Goal: Information Seeking & Learning: Learn about a topic

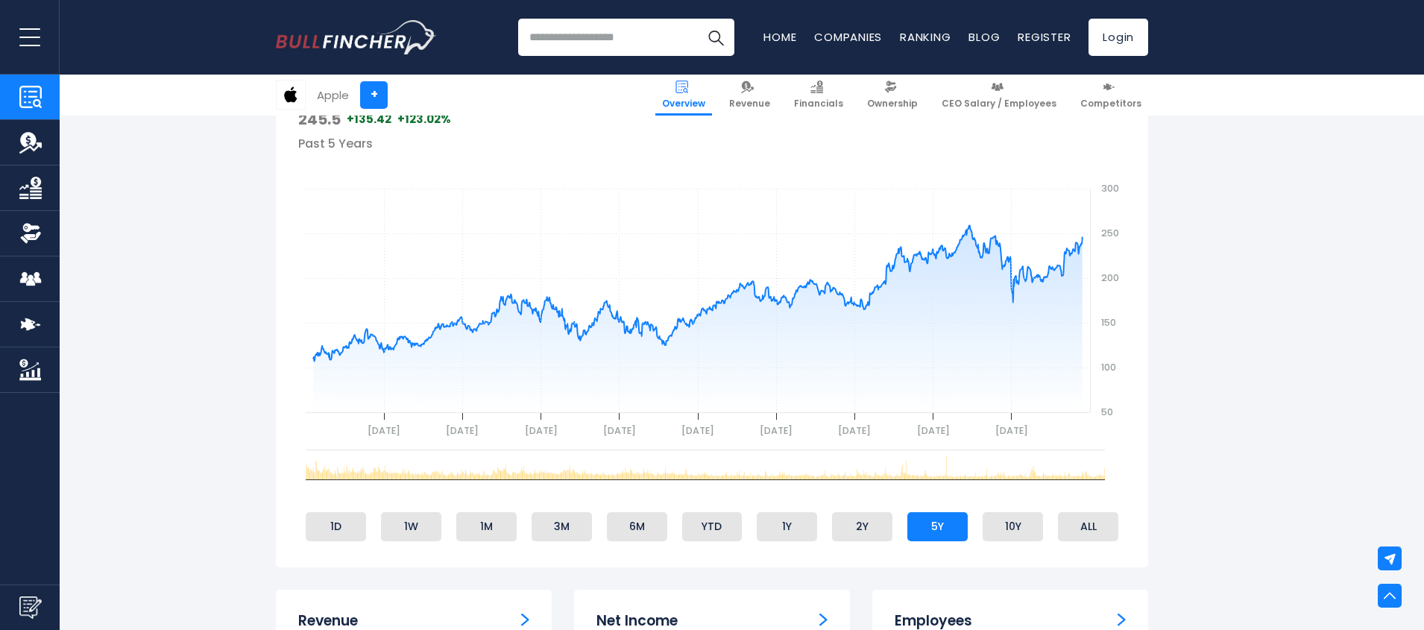
scroll to position [537, 0]
click at [874, 537] on li "2Y" at bounding box center [862, 527] width 60 height 28
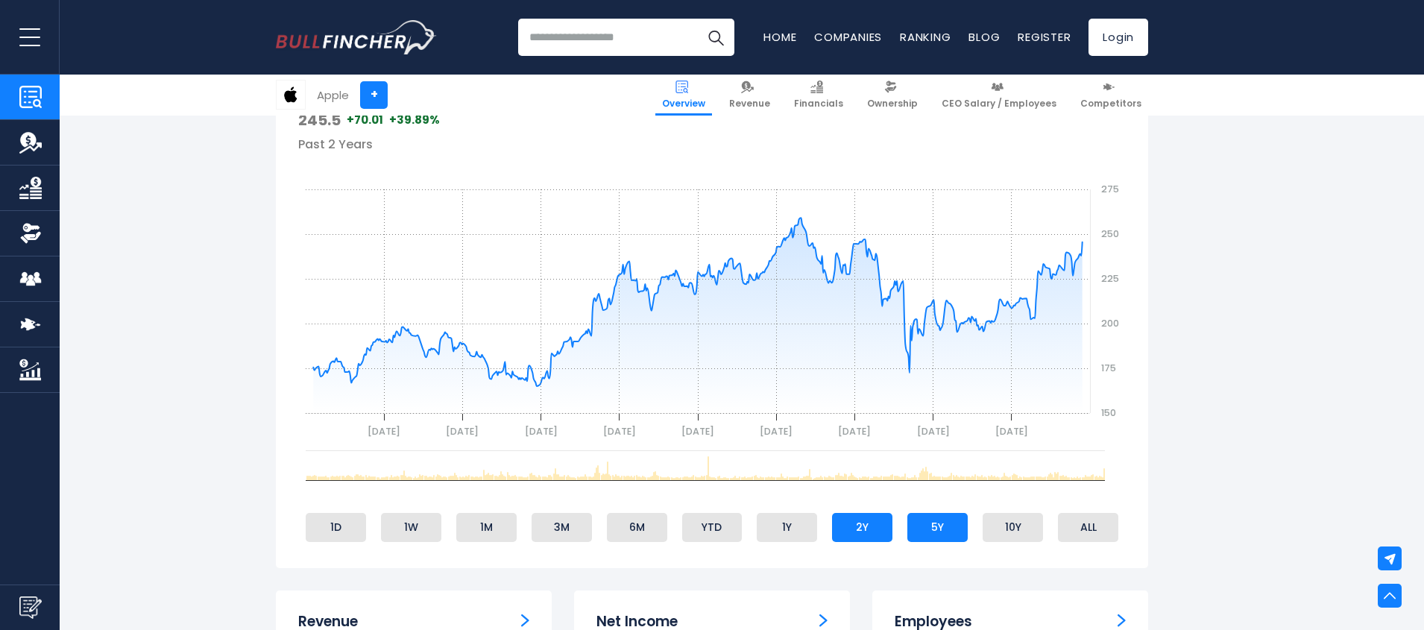
click at [934, 534] on li "5Y" at bounding box center [937, 527] width 60 height 28
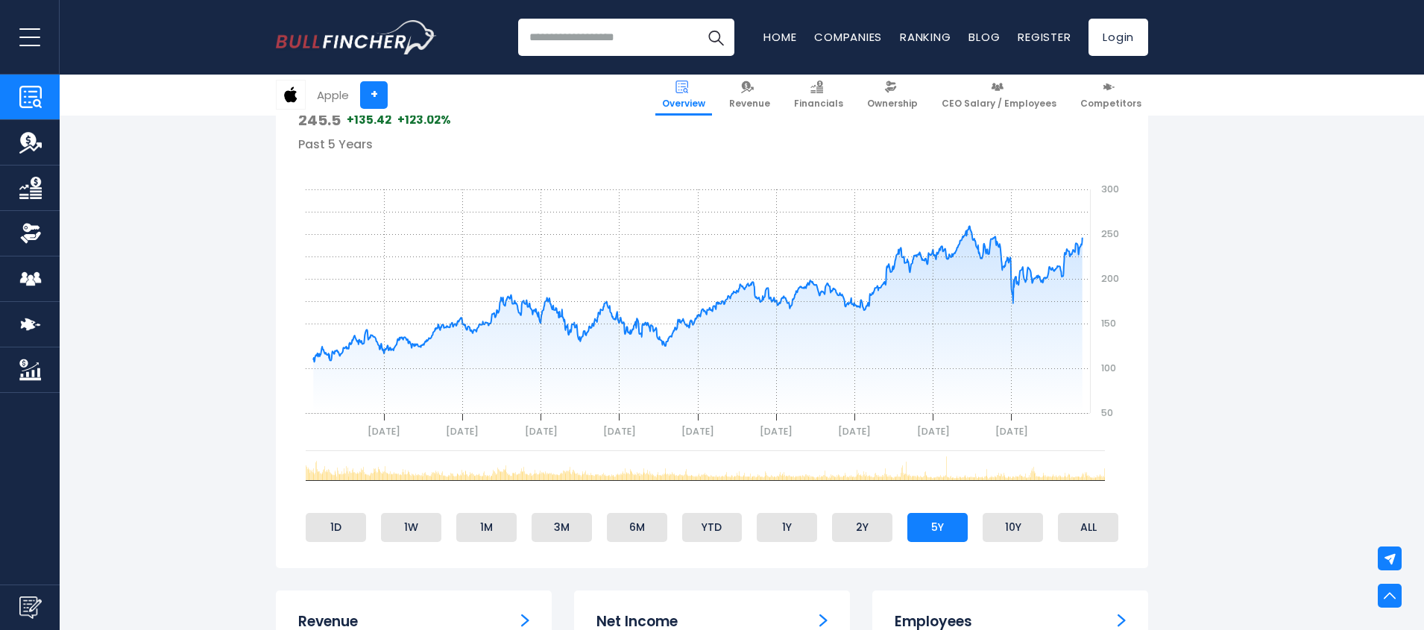
click at [908, 30] on link "Ranking" at bounding box center [925, 37] width 51 height 16
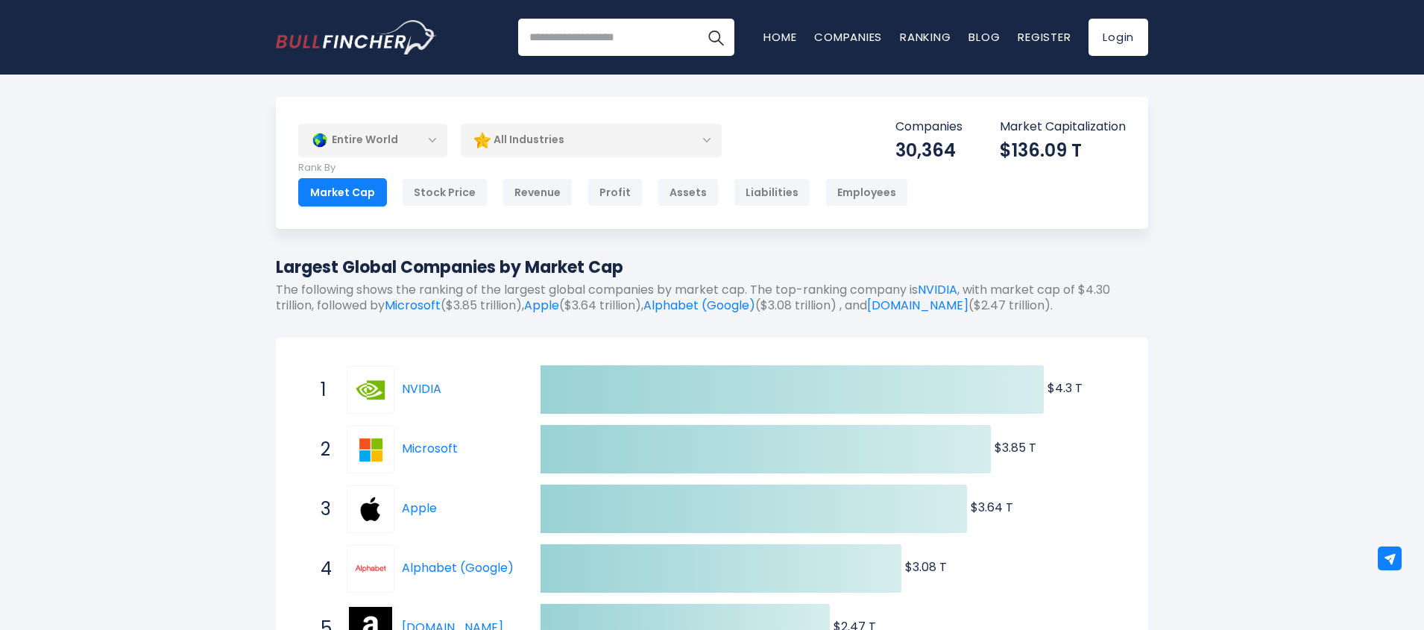
click at [543, 137] on div "All Industries" at bounding box center [591, 140] width 261 height 34
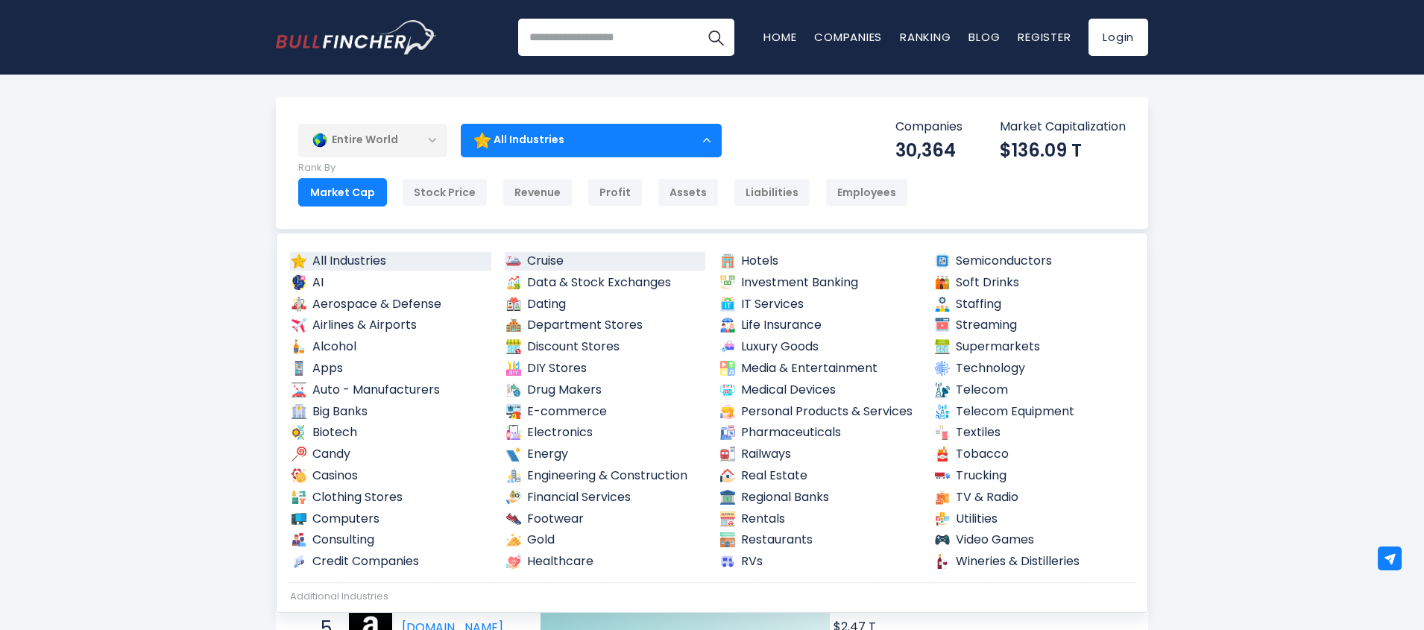
click at [557, 259] on link "Cruise" at bounding box center [605, 261] width 201 height 19
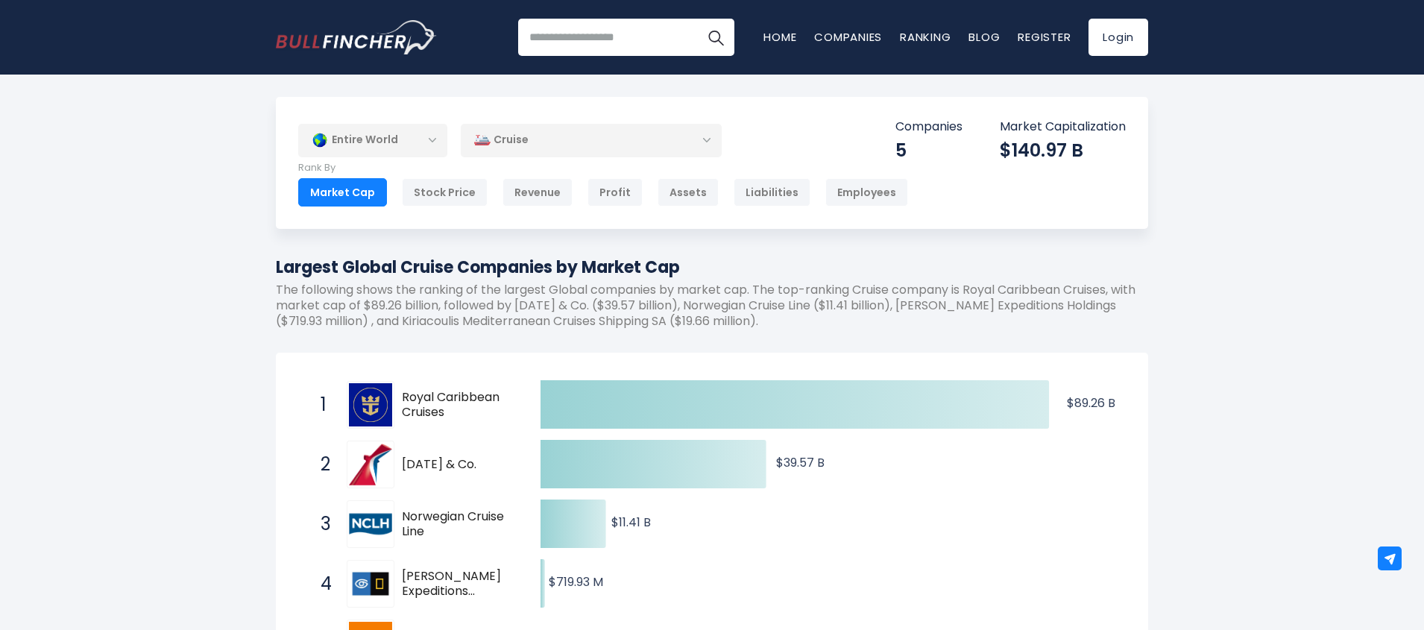
click at [558, 142] on div "Cruise" at bounding box center [591, 140] width 261 height 34
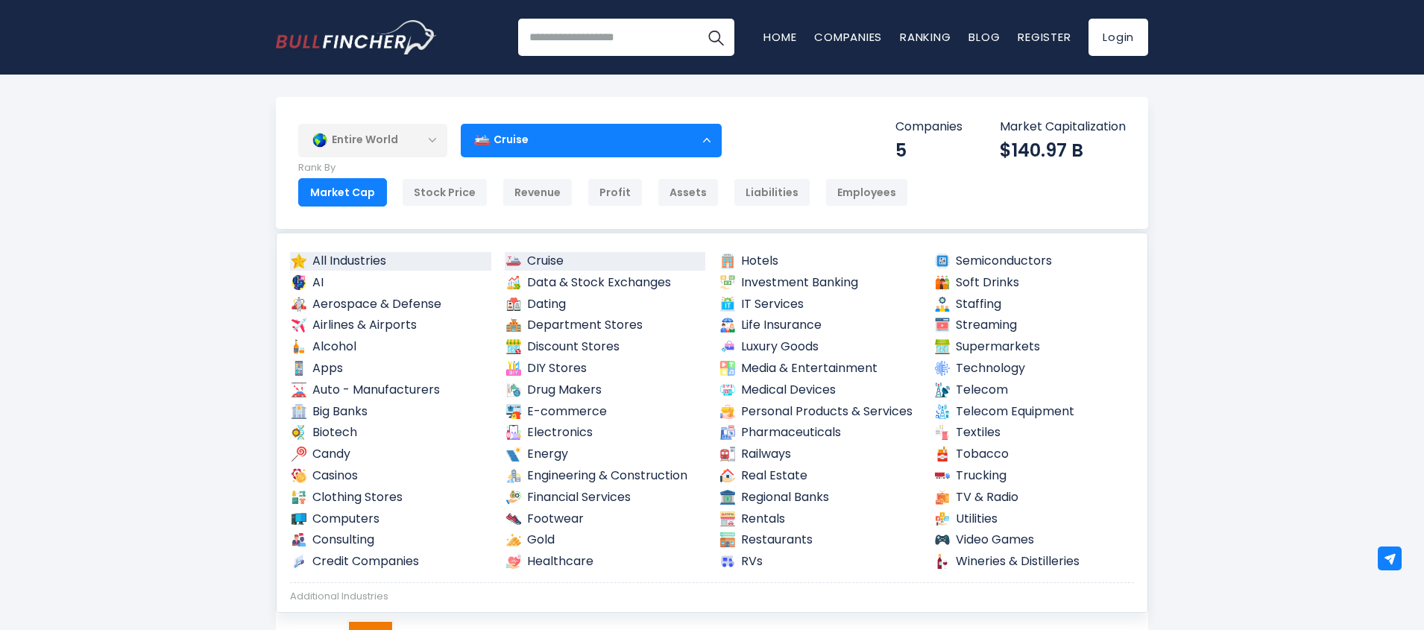
click at [362, 256] on link "All Industries" at bounding box center [390, 261] width 201 height 19
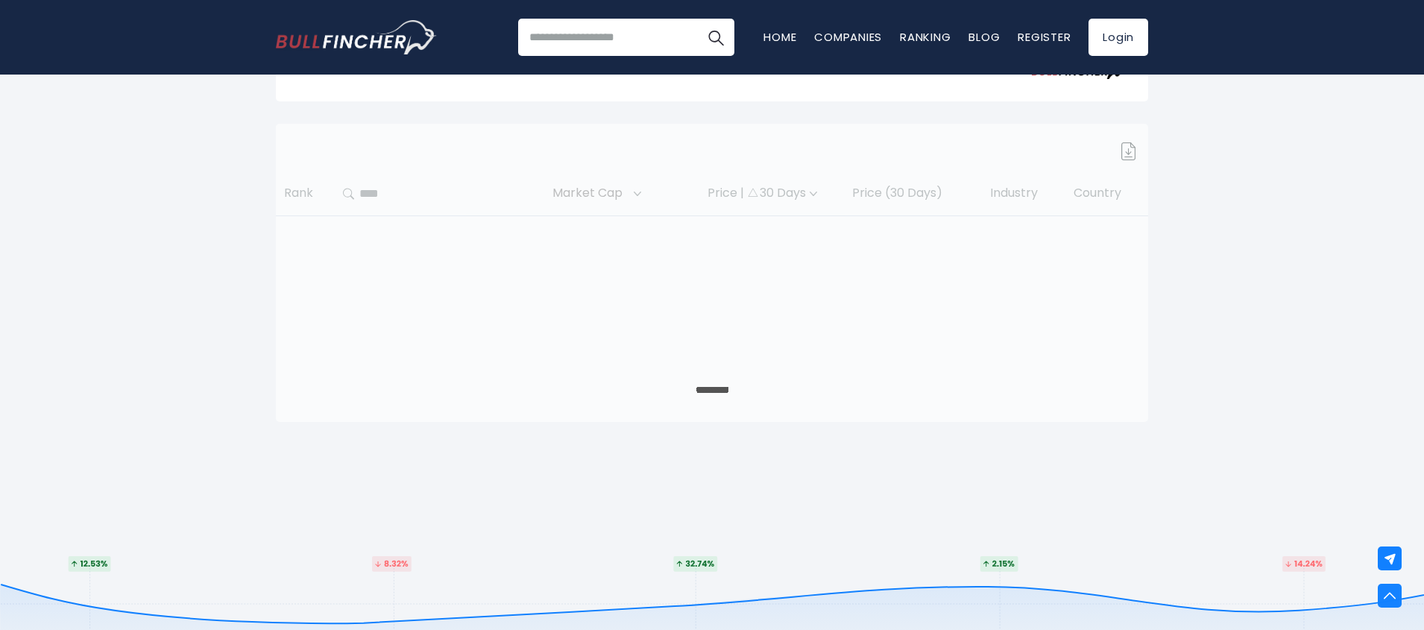
scroll to position [626, 0]
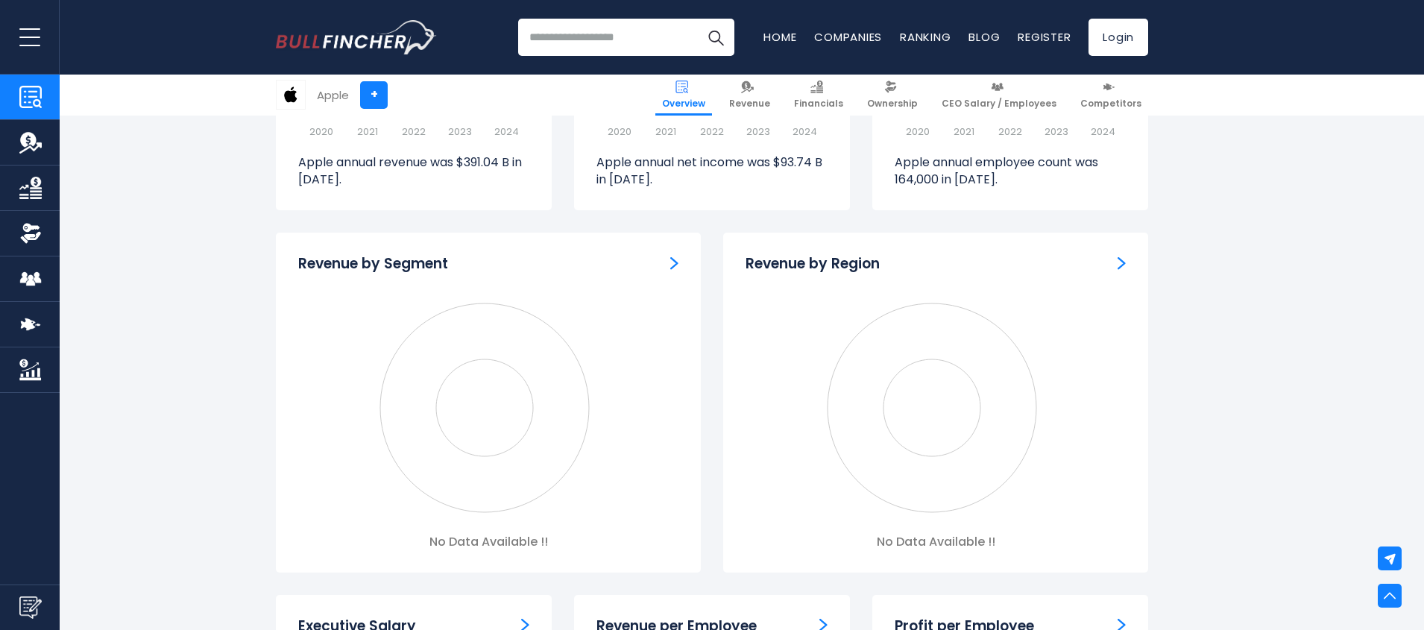
scroll to position [1521, 0]
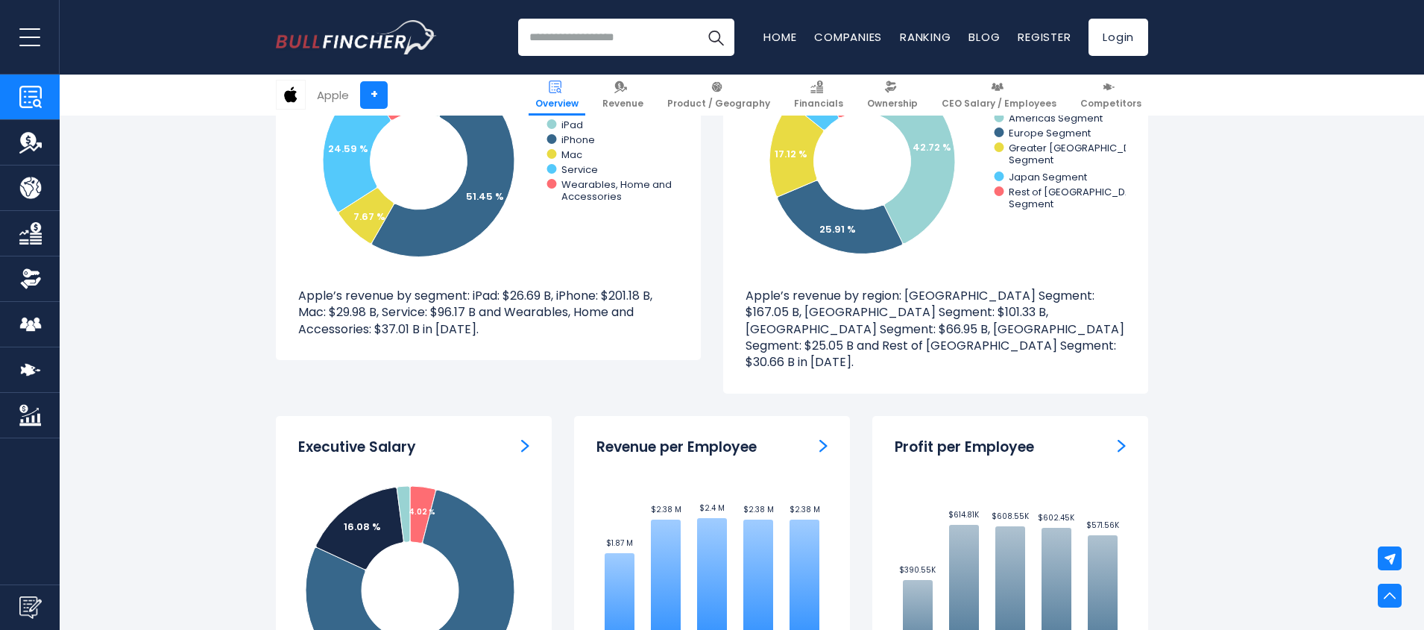
scroll to position [1073, 0]
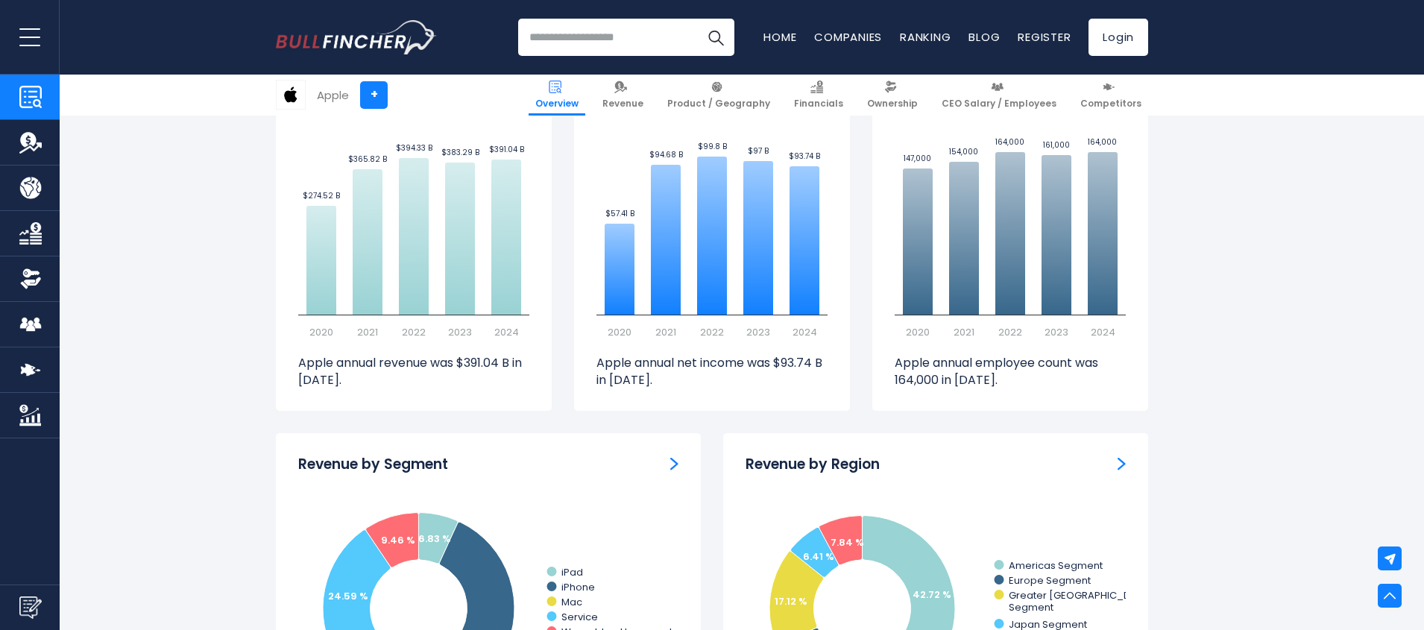
click at [16, 37] on button "open menu" at bounding box center [30, 37] width 60 height 74
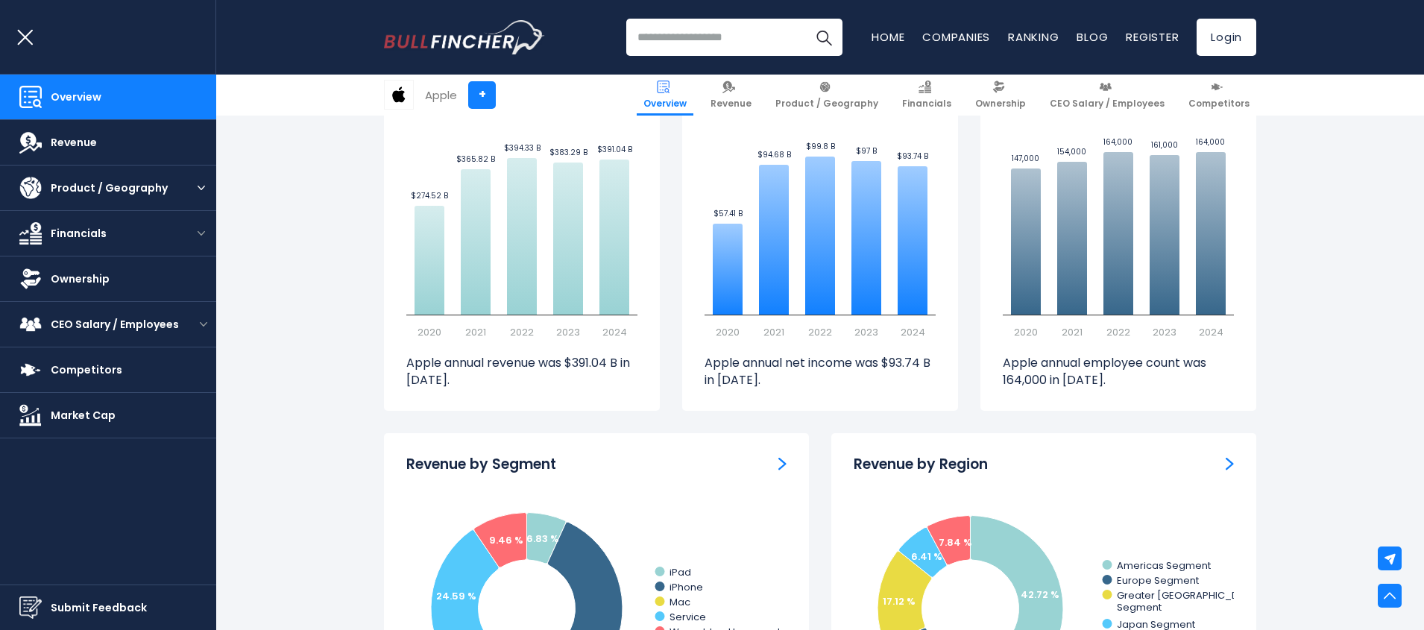
click at [199, 198] on div "Product / Geography" at bounding box center [108, 187] width 216 height 45
click at [204, 196] on div "Product / Geography" at bounding box center [108, 187] width 216 height 45
